Goal: Task Accomplishment & Management: Manage account settings

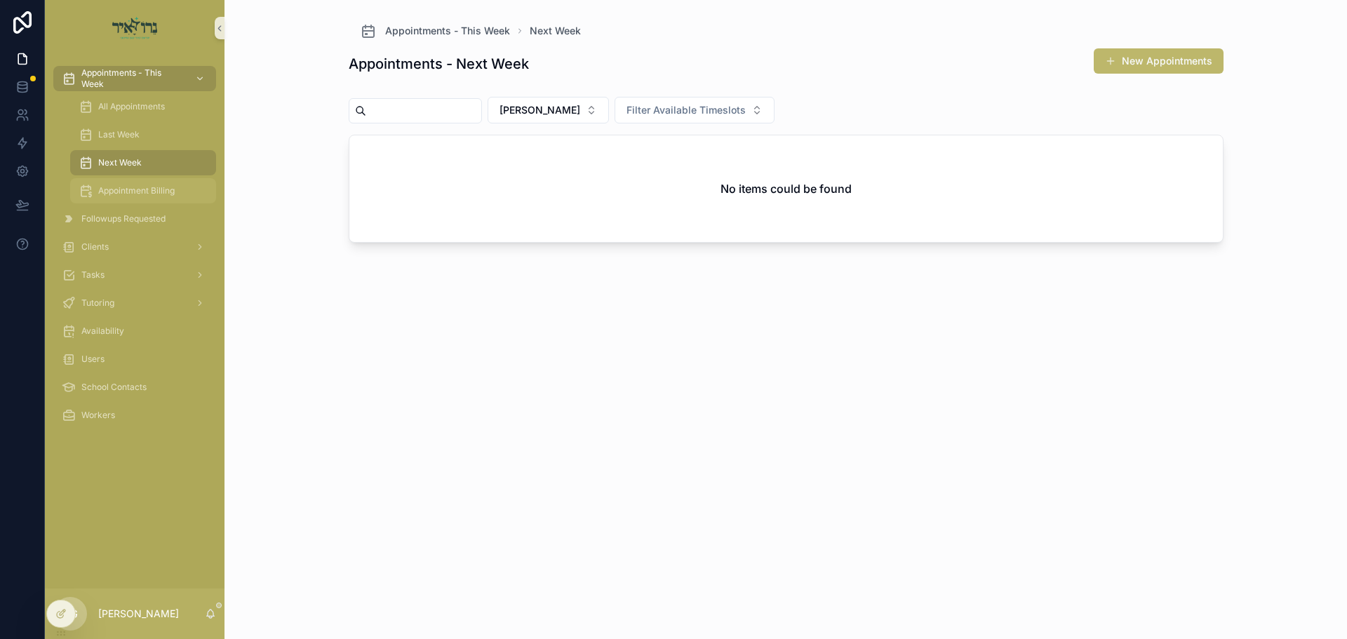
click at [122, 189] on span "Appointment Billing" at bounding box center [136, 190] width 76 height 11
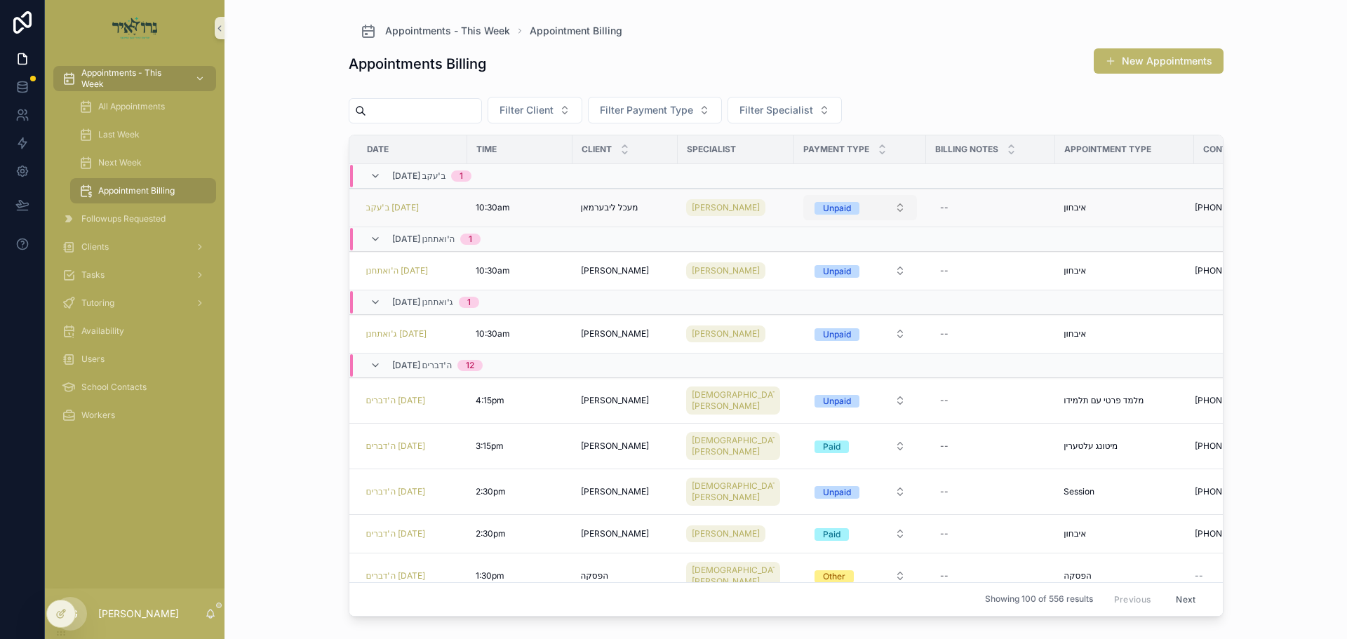
click at [835, 203] on div "Unpaid" at bounding box center [837, 208] width 28 height 13
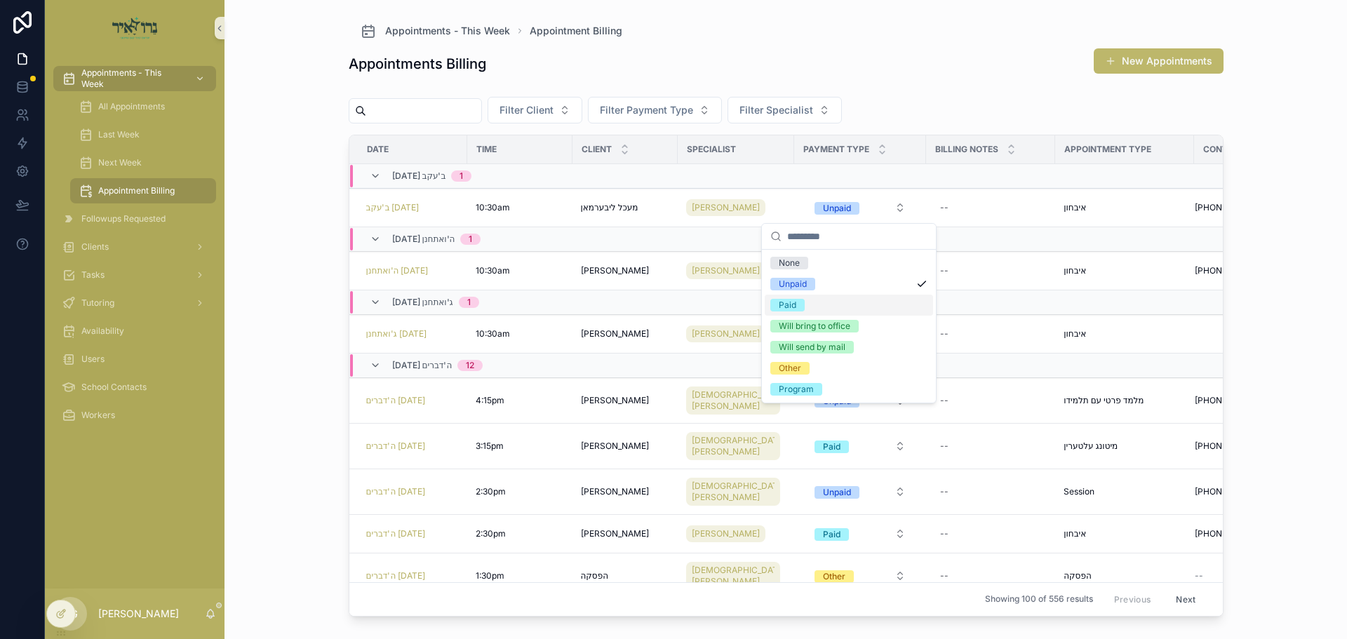
click at [794, 298] on div "Paid" at bounding box center [849, 305] width 168 height 21
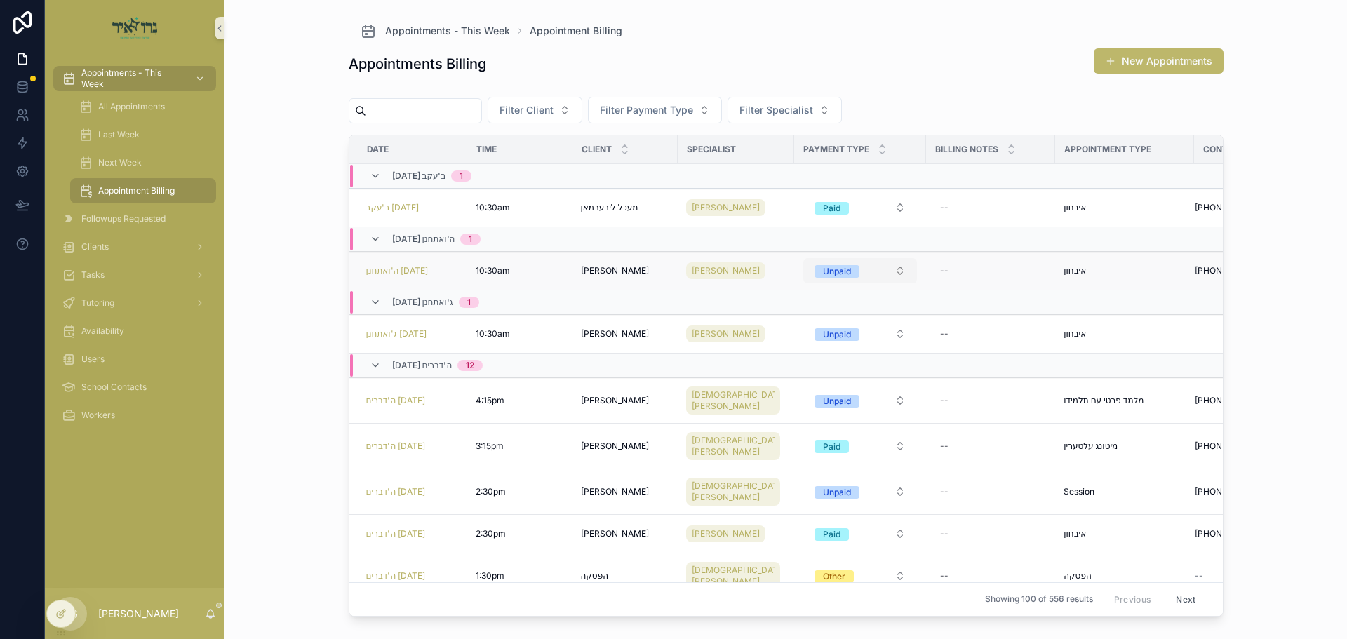
click at [827, 269] on div "Unpaid" at bounding box center [837, 271] width 28 height 13
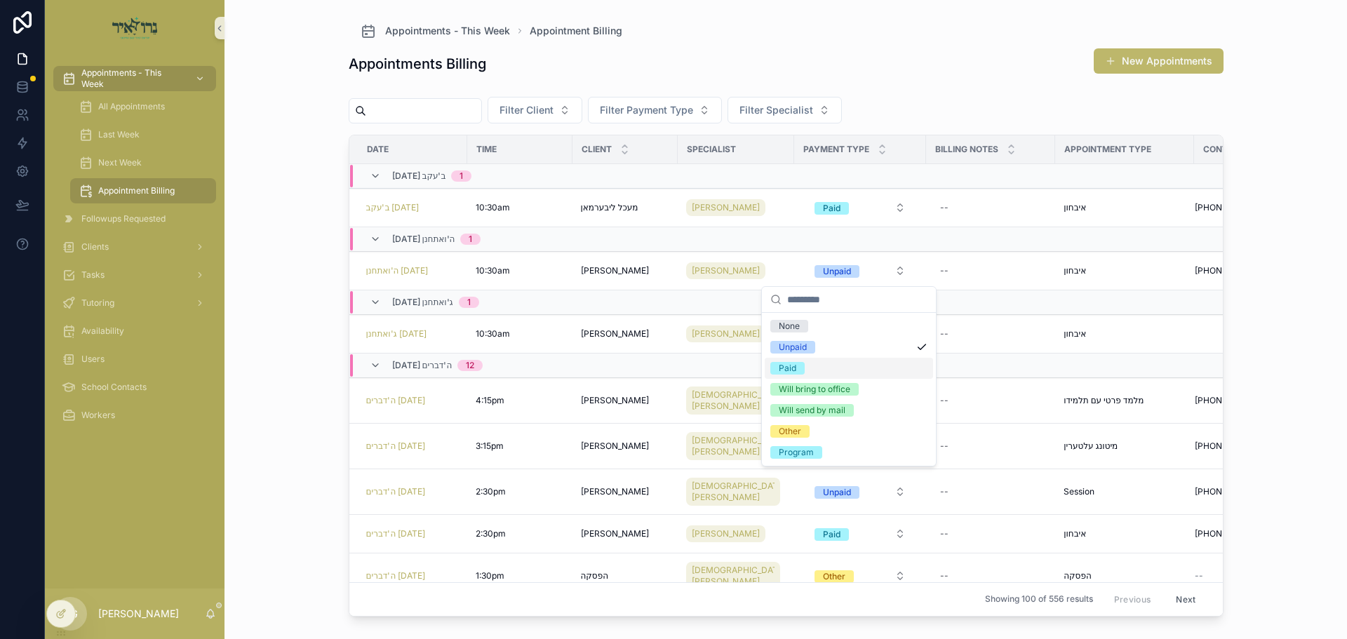
click at [794, 367] on div "Paid" at bounding box center [788, 368] width 18 height 13
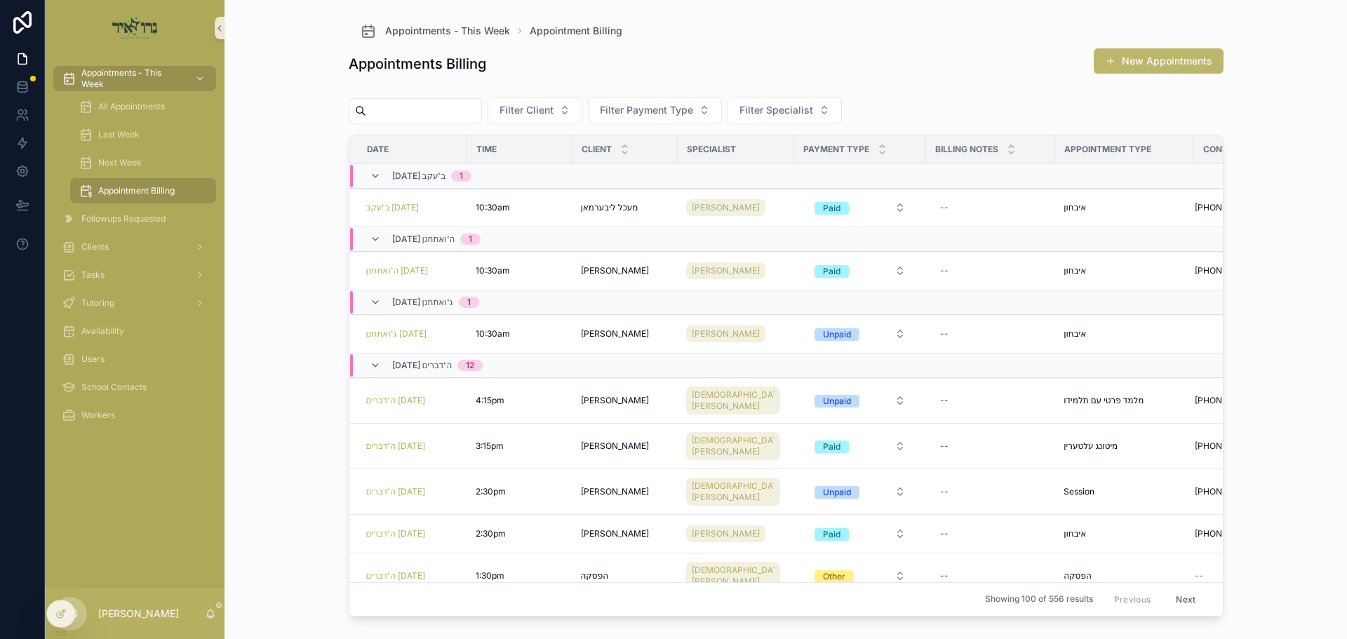
click at [836, 335] on div "Unpaid" at bounding box center [837, 334] width 28 height 13
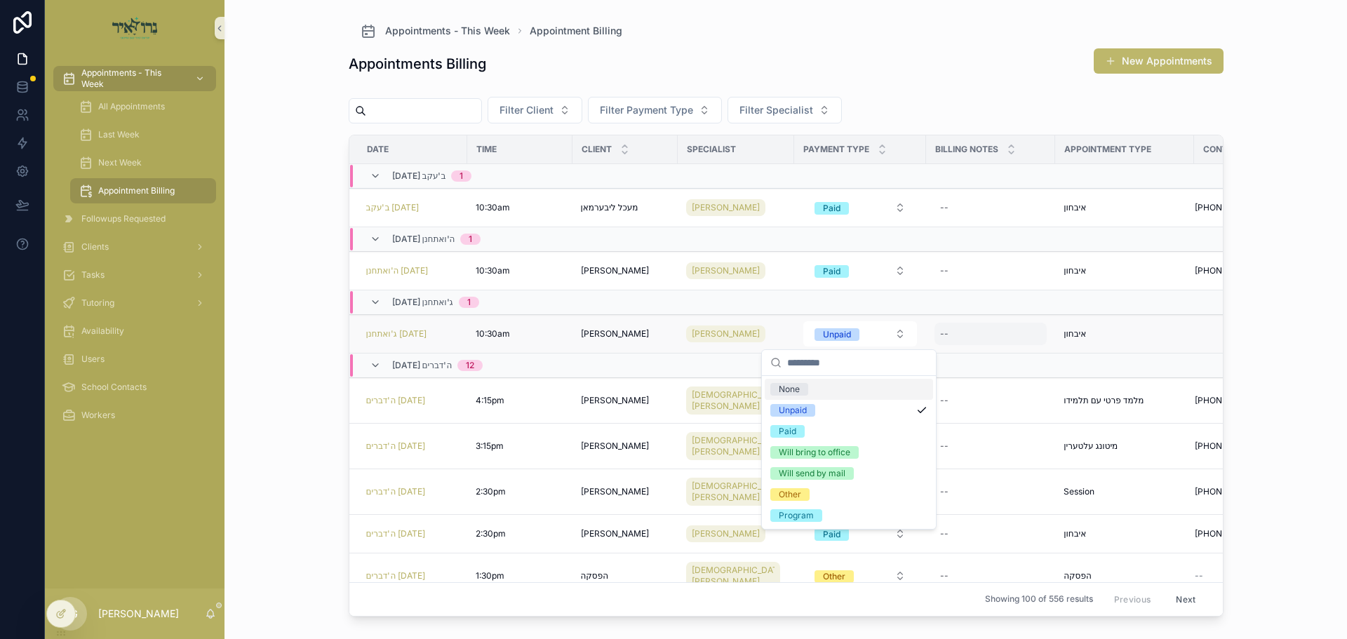
click at [944, 340] on div "--" at bounding box center [991, 334] width 112 height 22
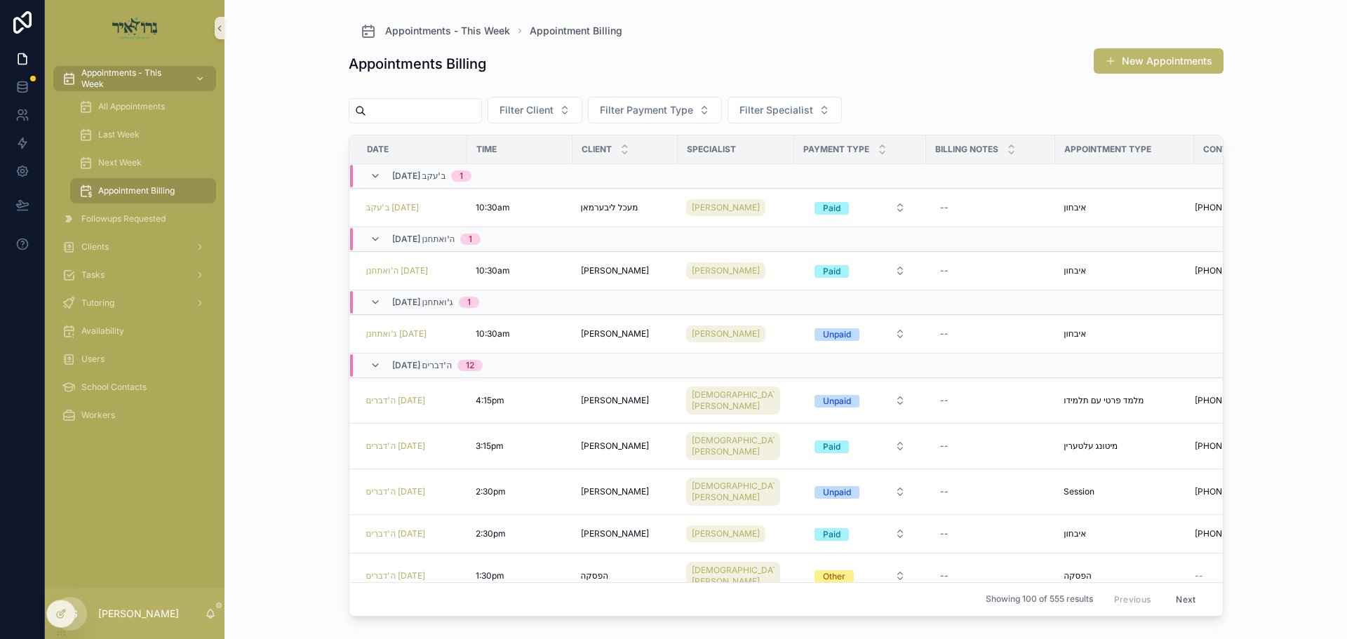
click at [1307, 396] on div "Appointments - This Week Appointment Billing Appointments Billing New Appointme…" at bounding box center [786, 319] width 1123 height 639
